Goal: Task Accomplishment & Management: Complete application form

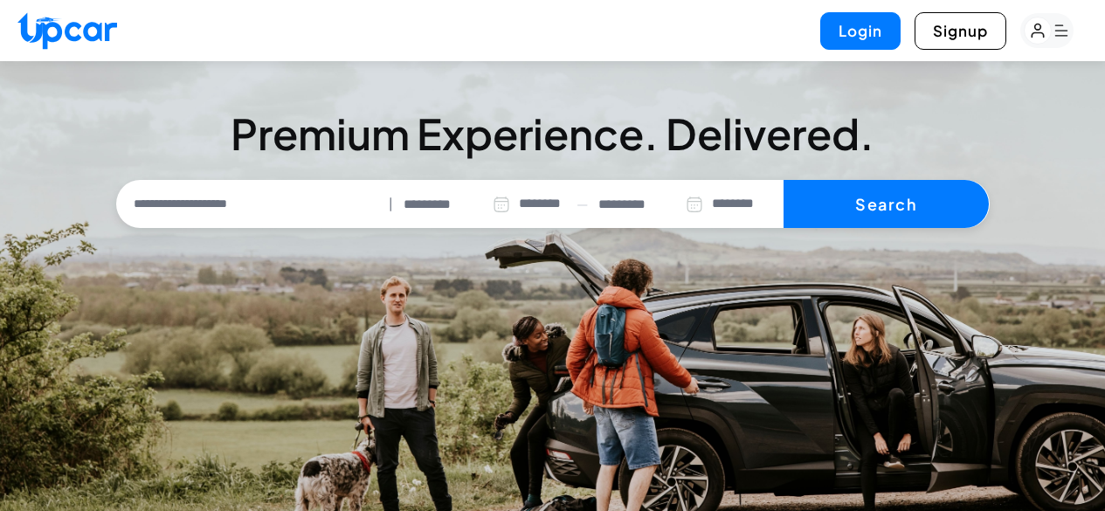
select select "********"
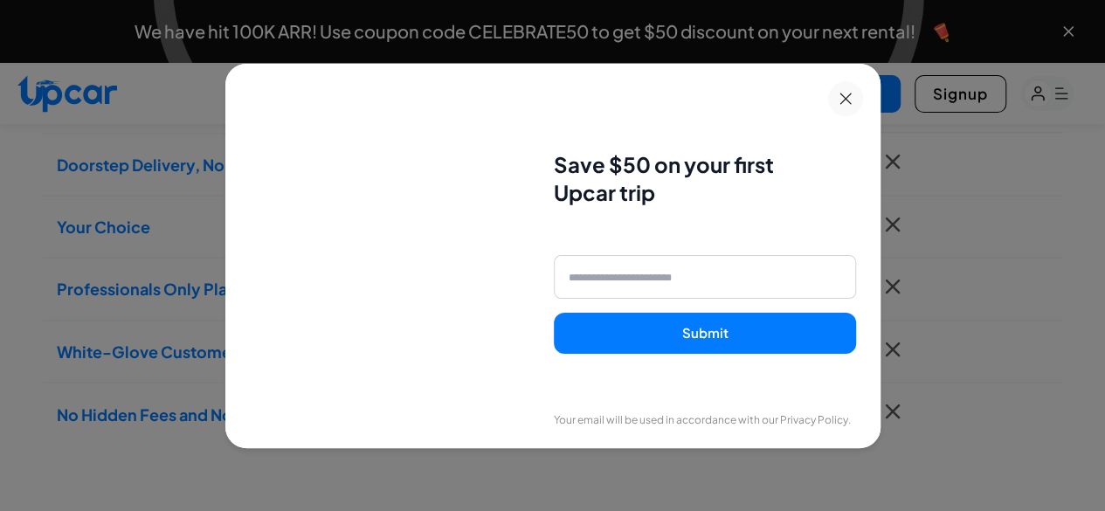
scroll to position [1569, 0]
click at [823, 99] on div "Save $50 on your first Upcar trip Submit" at bounding box center [704, 252] width 301 height 321
click at [823, 100] on div "Save $50 on your first Upcar trip Submit" at bounding box center [704, 252] width 301 height 321
click at [852, 103] on icon at bounding box center [845, 99] width 12 height 12
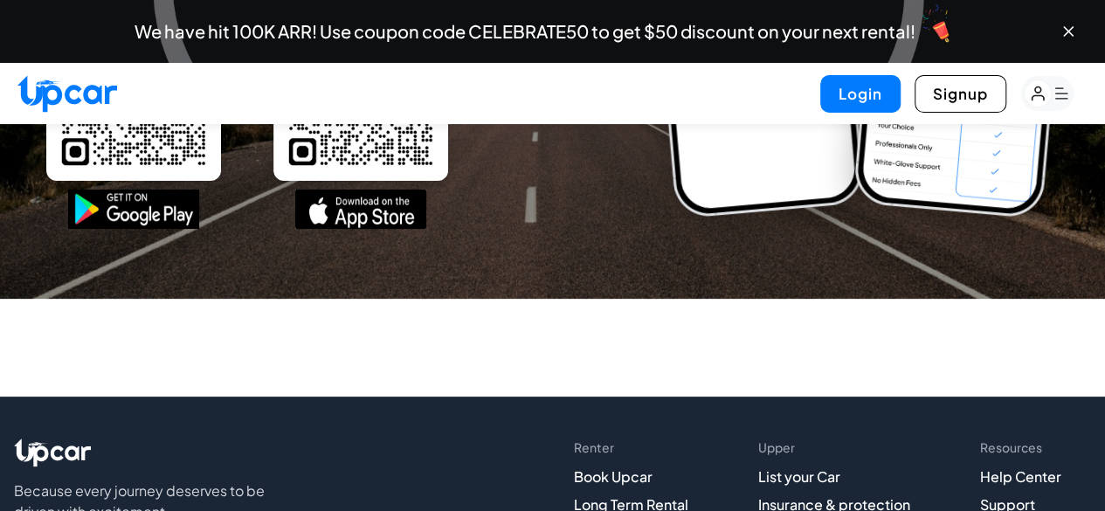
scroll to position [6665, 0]
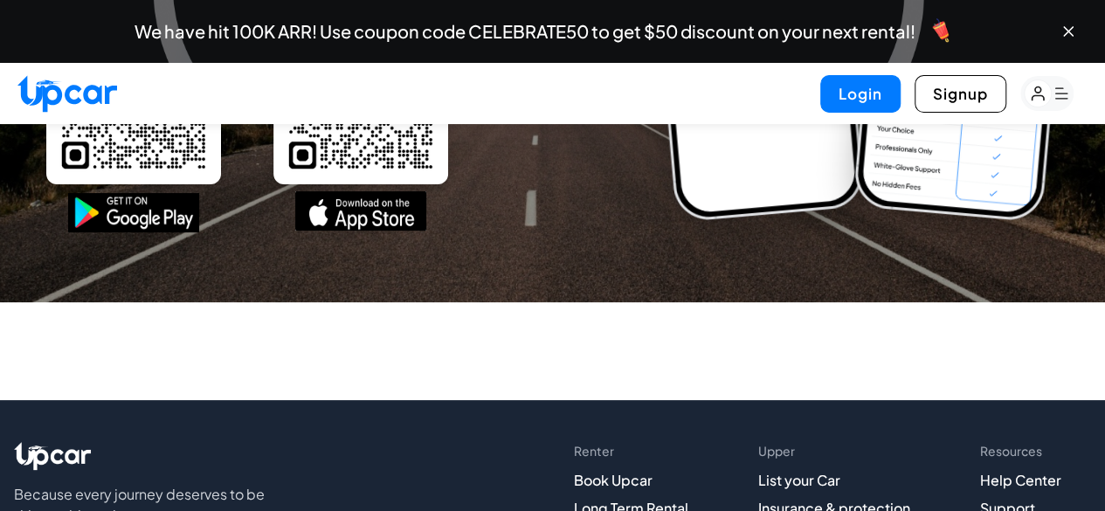
click at [350, 231] on img at bounding box center [360, 210] width 131 height 39
click at [136, 268] on div "Download the UPCAR app Get the app now, just scan the QR code or hit the downlo…" at bounding box center [292, 87] width 493 height 361
click at [142, 231] on img at bounding box center [133, 210] width 131 height 39
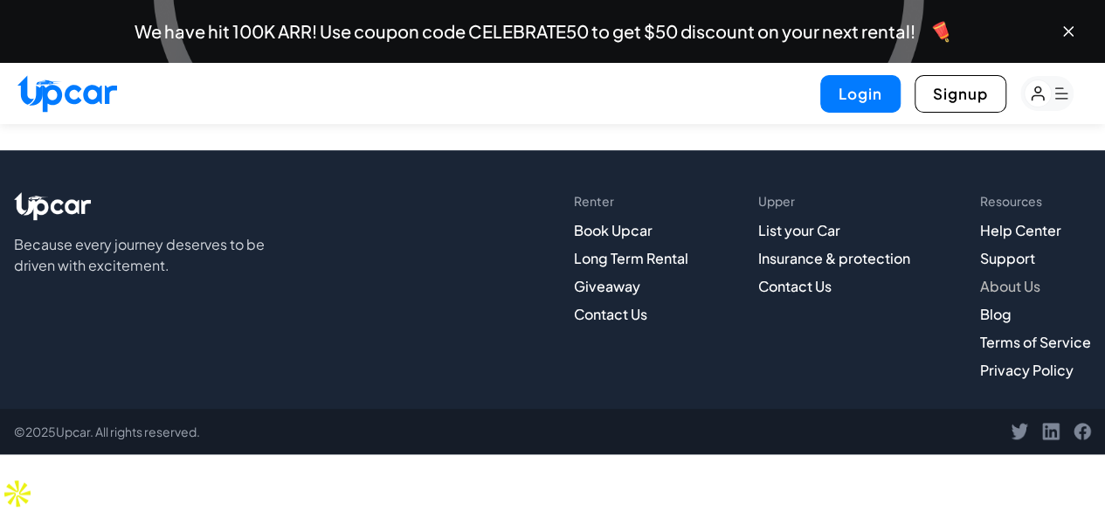
click at [1022, 295] on link "About Us" at bounding box center [1010, 286] width 60 height 18
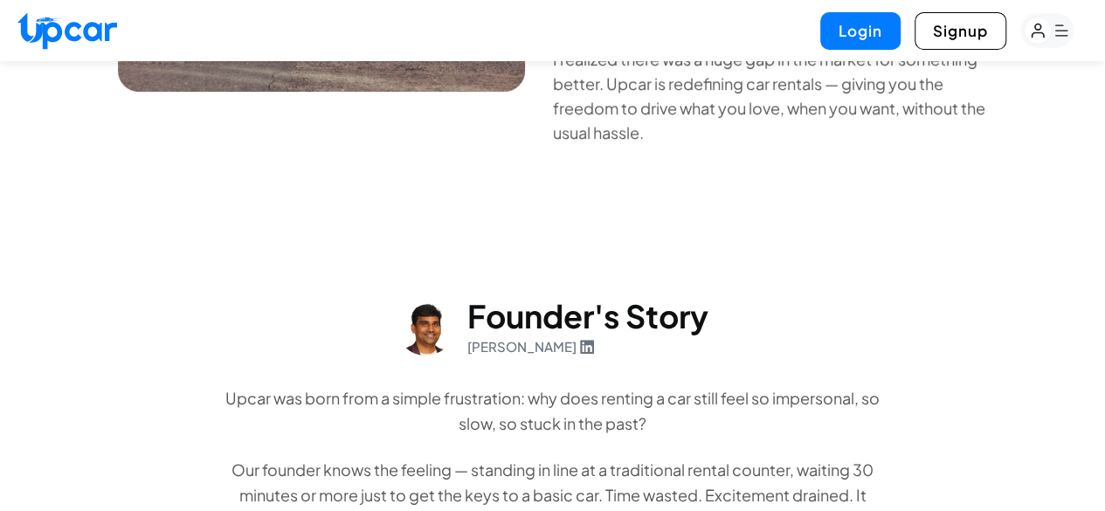
scroll to position [543, 0]
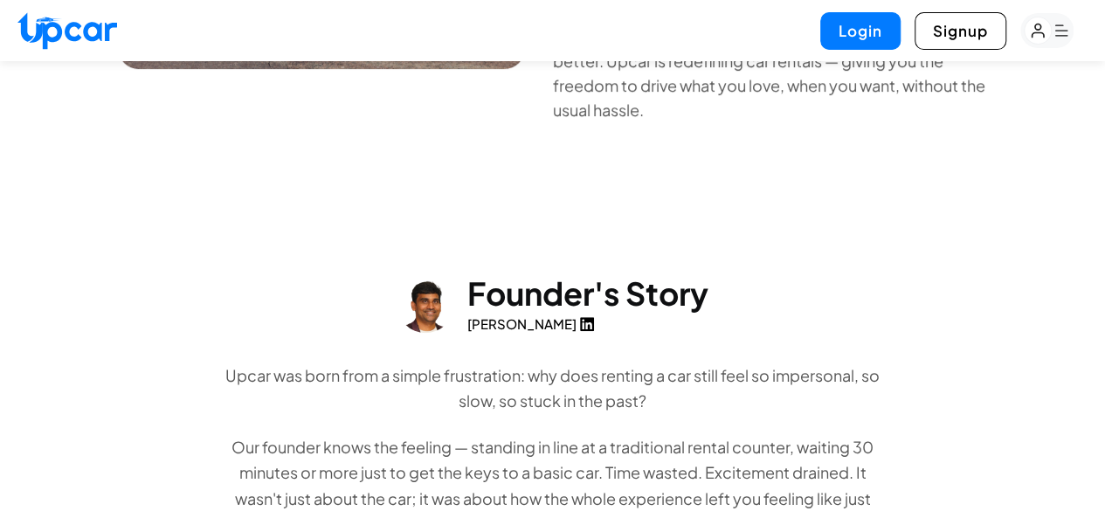
click at [575, 332] on link "Ravi Ramadasu" at bounding box center [530, 324] width 127 height 20
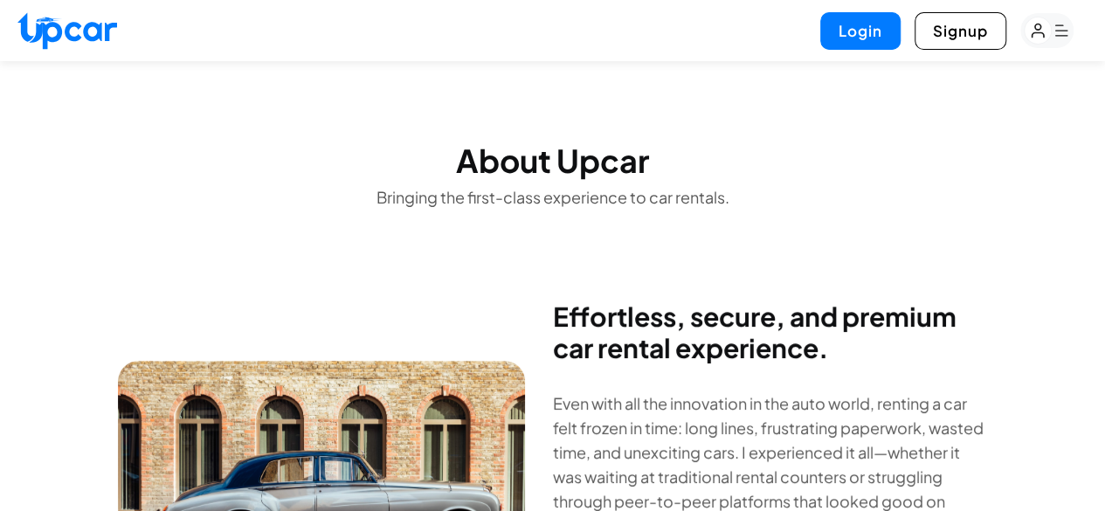
scroll to position [0, 0]
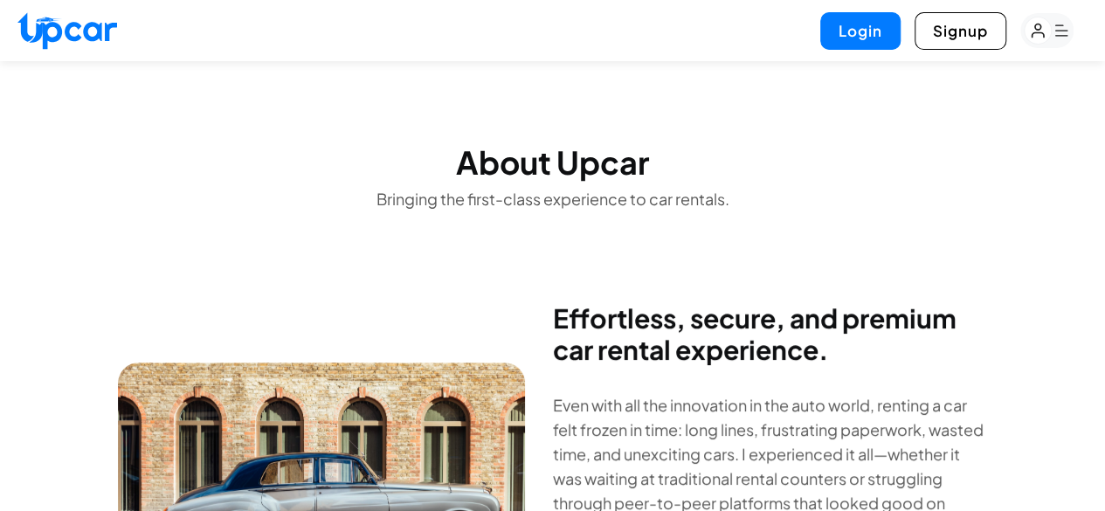
click at [1052, 27] on rect "button" at bounding box center [1046, 30] width 53 height 35
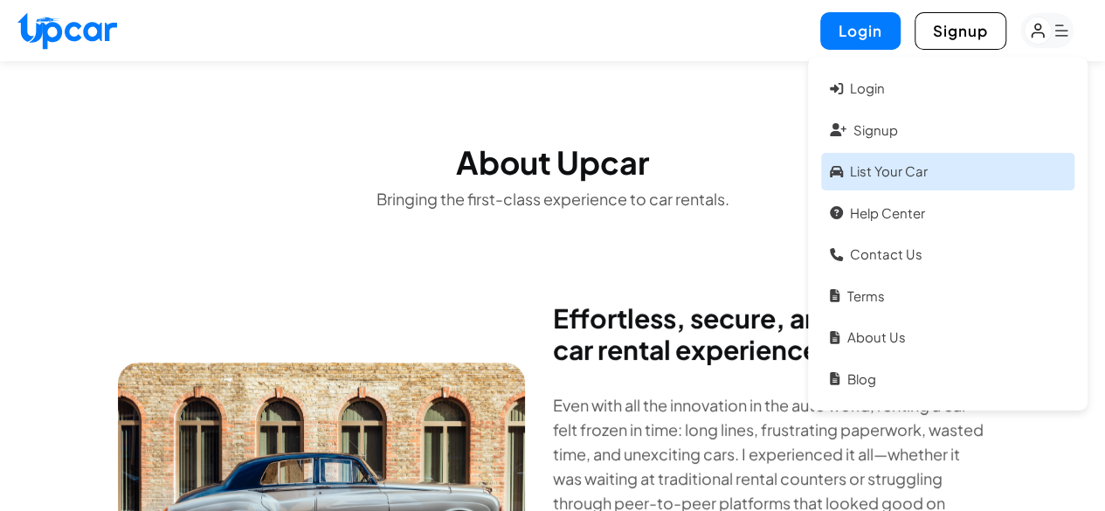
click at [933, 186] on link "List your car" at bounding box center [947, 172] width 253 height 38
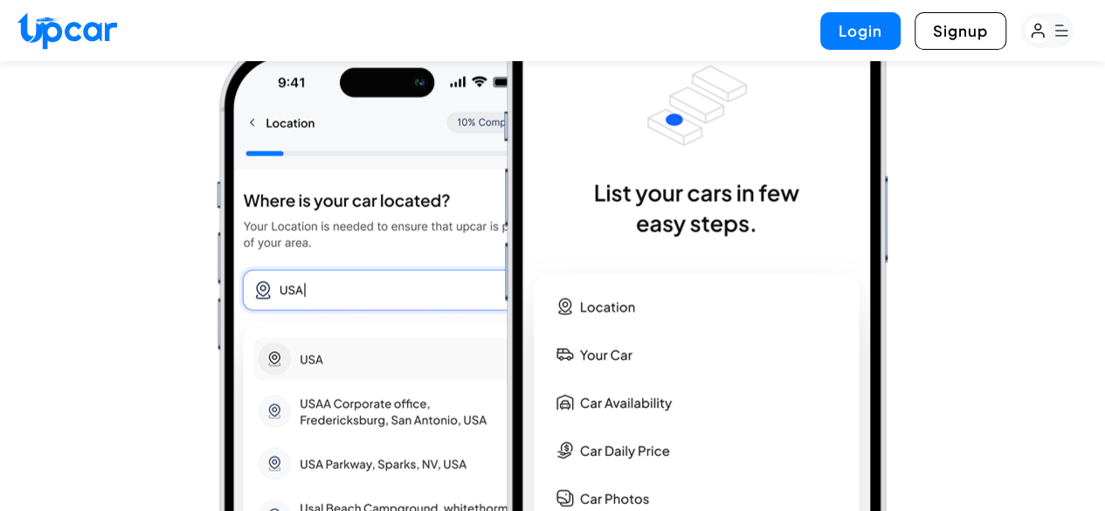
scroll to position [1755, 0]
